Goal: Task Accomplishment & Management: Complete application form

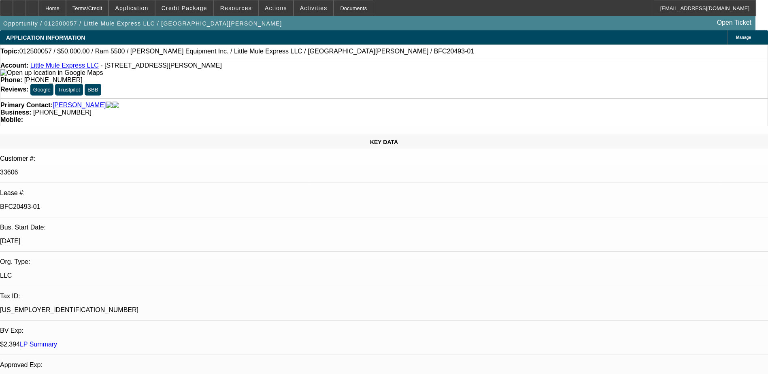
select select "0"
select select "0.1"
select select "0"
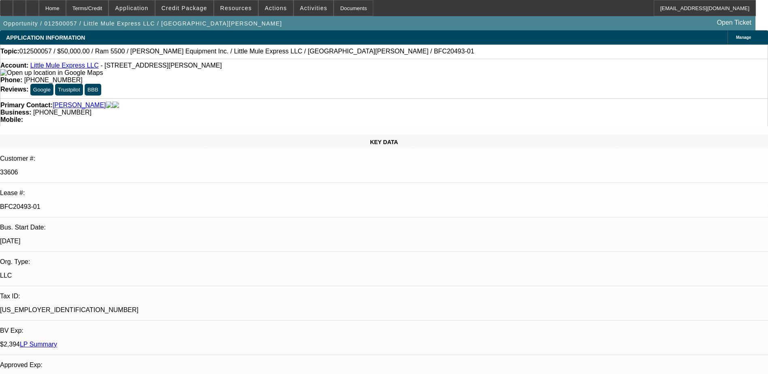
select select "0.1"
select select "0"
select select "0.1"
select select "0"
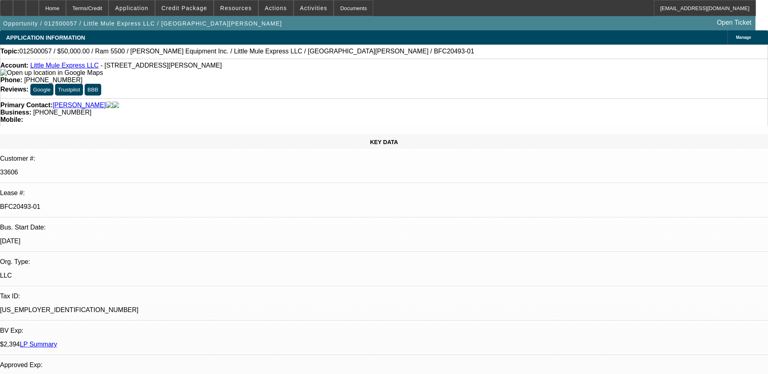
select select "0"
select select "0.1"
select select "1"
select select "3"
select select "4"
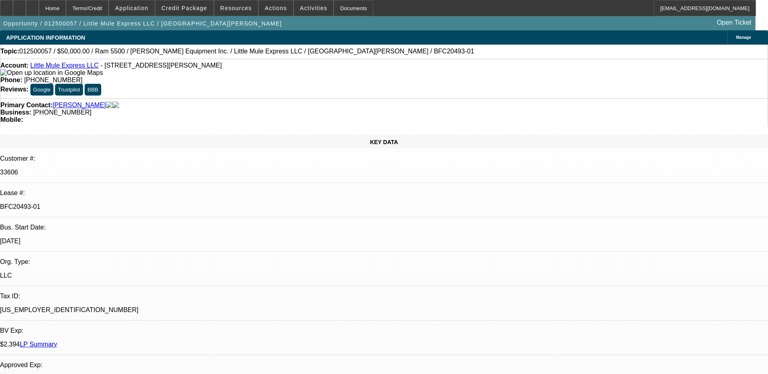
select select "1"
select select "3"
select select "4"
select select "1"
select select "3"
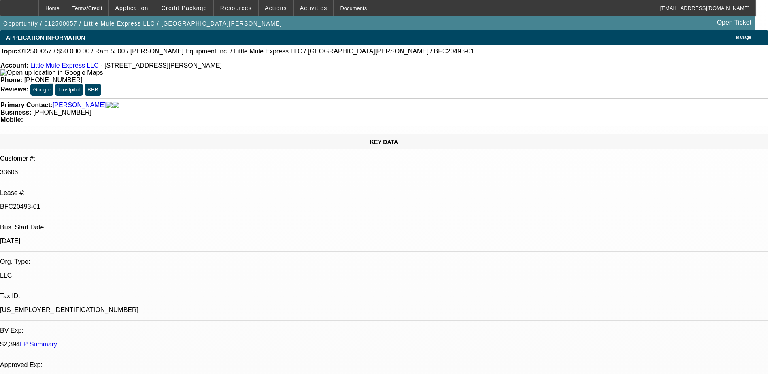
select select "4"
select select "1"
select select "3"
select select "4"
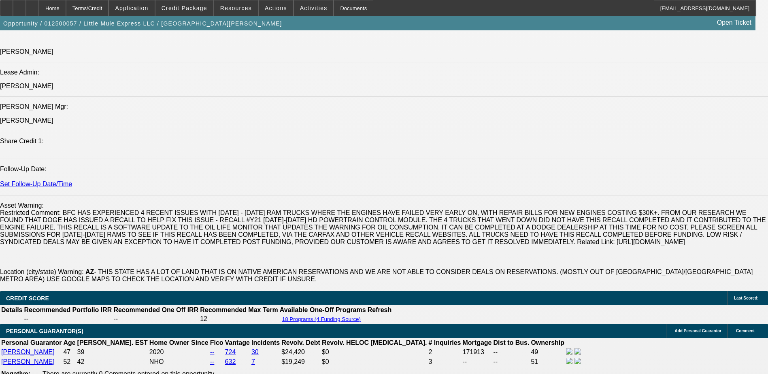
scroll to position [1027, 0]
